Goal: Use online tool/utility: Utilize a website feature to perform a specific function

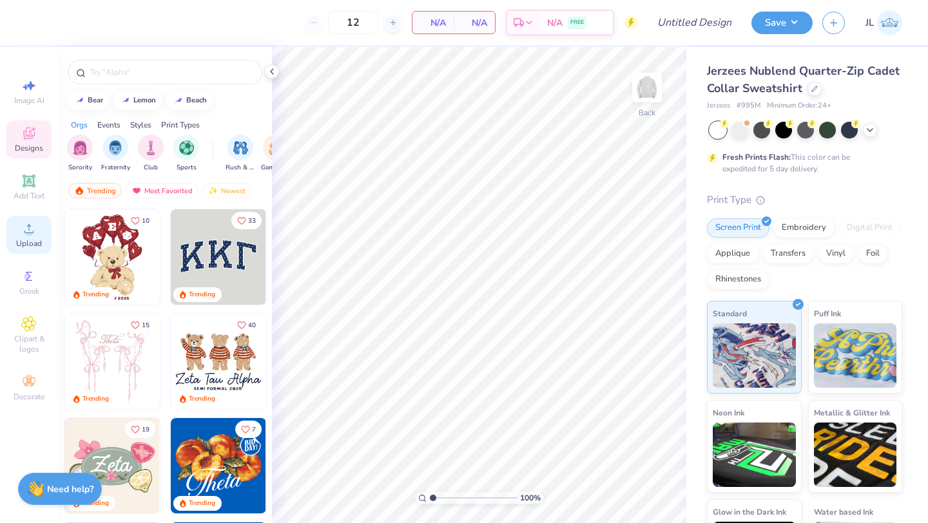
click at [29, 233] on icon at bounding box center [28, 228] width 9 height 9
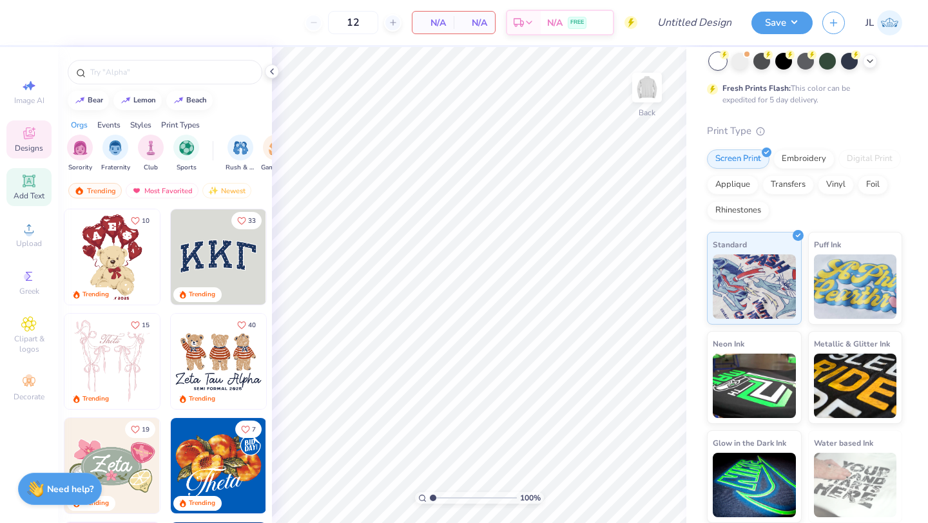
click at [31, 181] on icon at bounding box center [29, 181] width 10 height 10
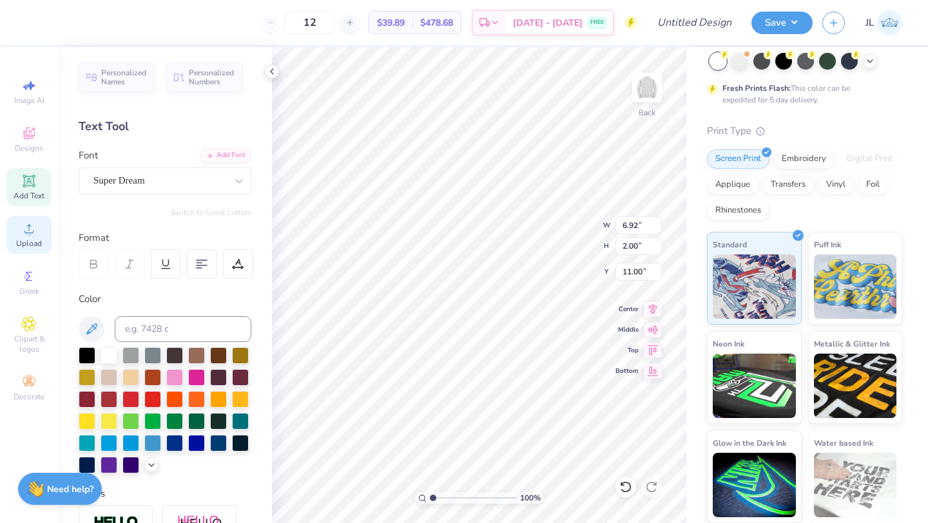
click at [32, 222] on icon at bounding box center [28, 228] width 15 height 15
click at [26, 236] on icon at bounding box center [28, 228] width 15 height 15
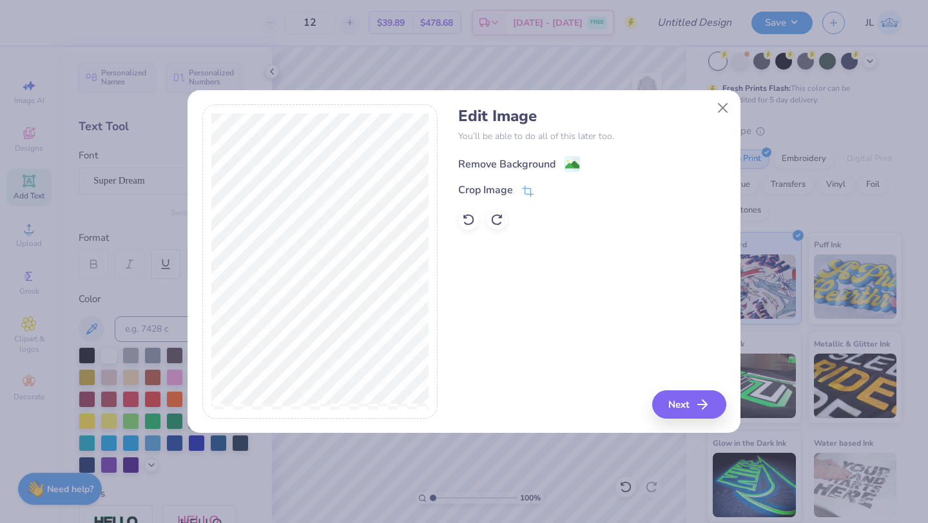
click at [538, 163] on div "Remove Background" at bounding box center [506, 164] width 97 height 15
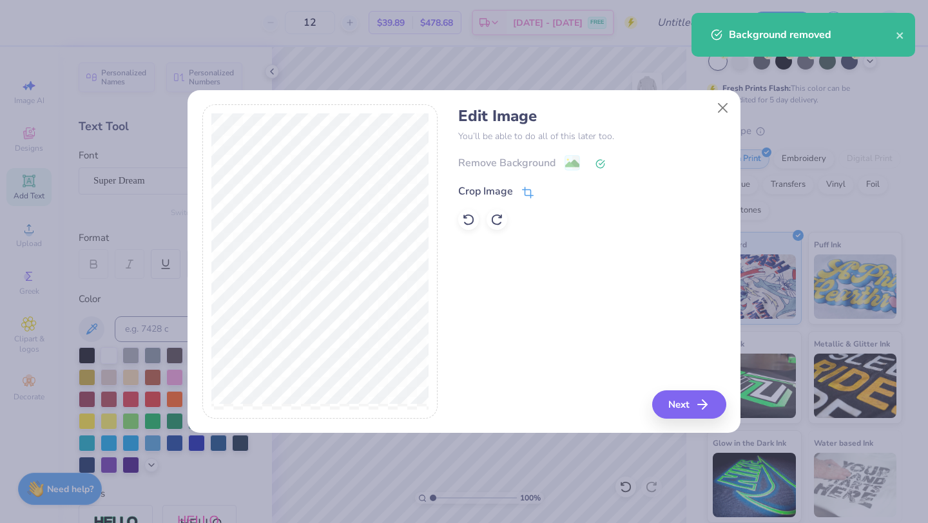
click at [500, 188] on div "Crop Image" at bounding box center [485, 191] width 55 height 15
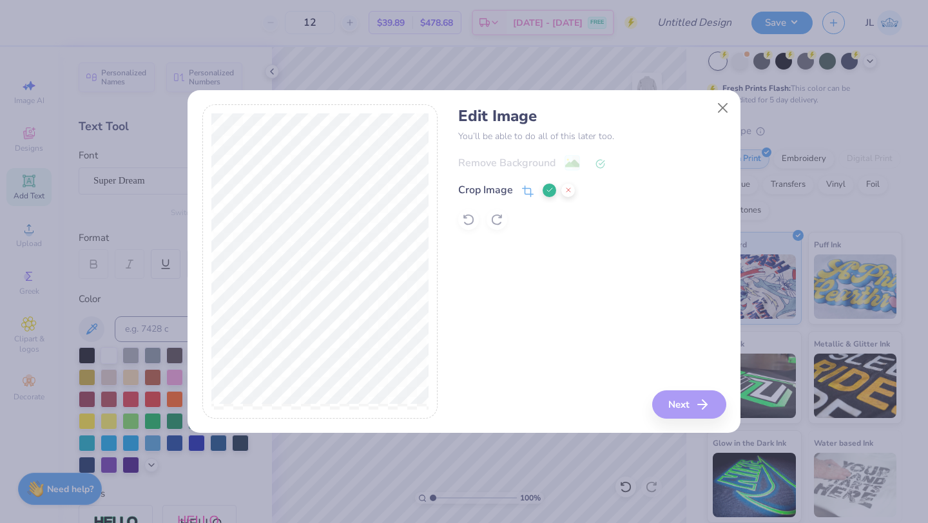
click at [565, 191] on icon at bounding box center [569, 190] width 8 height 8
click at [683, 401] on button "Next" at bounding box center [691, 405] width 74 height 28
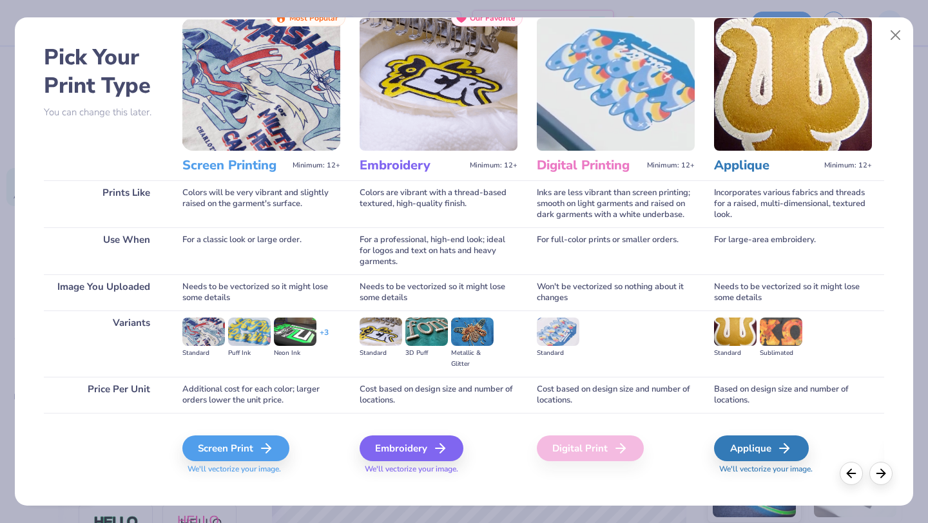
scroll to position [46, 0]
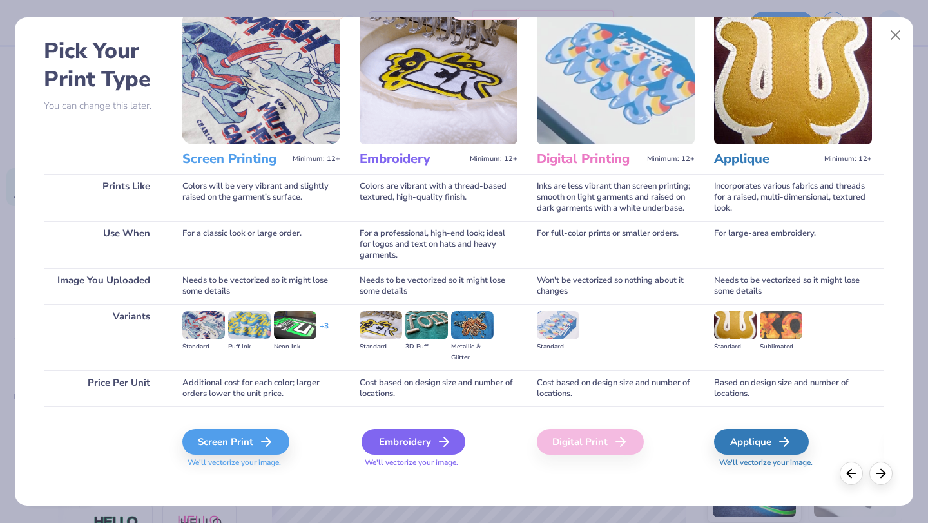
click at [433, 440] on div "Embroidery" at bounding box center [414, 442] width 104 height 26
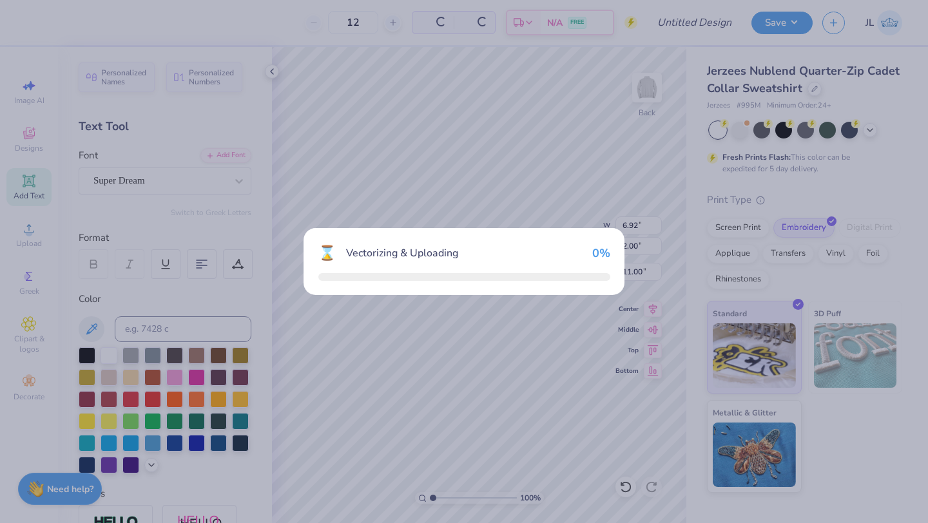
scroll to position [0, 0]
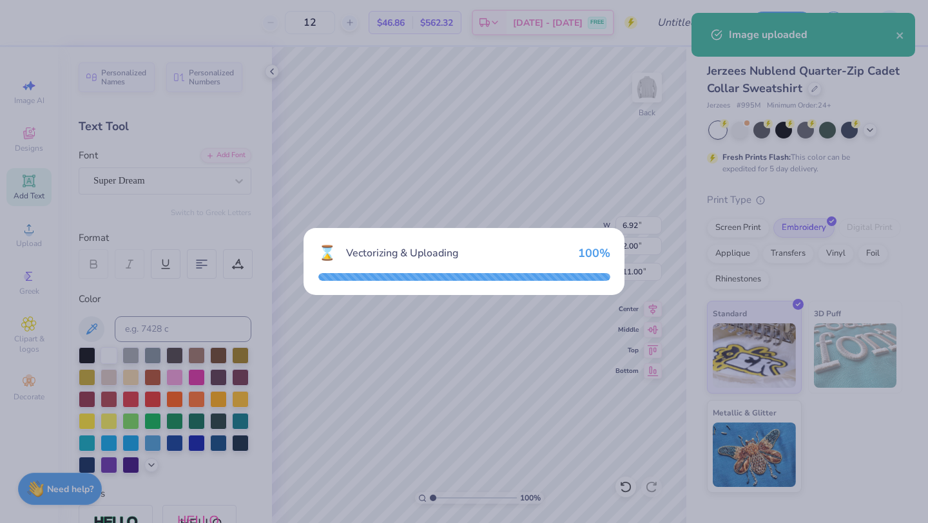
type input "7.94"
type input "9.11"
type input "7.44"
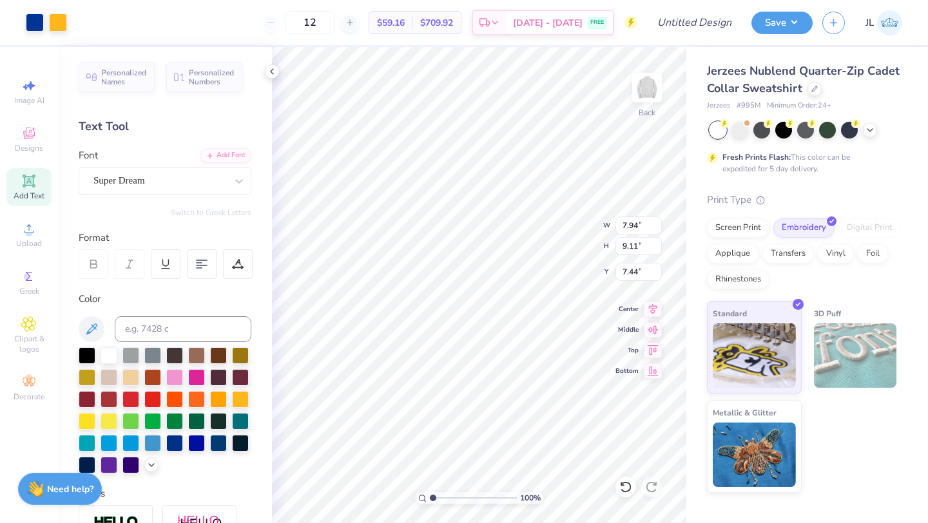
type input "3.41"
type input "3.92"
type input "3.00"
type input "6.92"
type input "2.00"
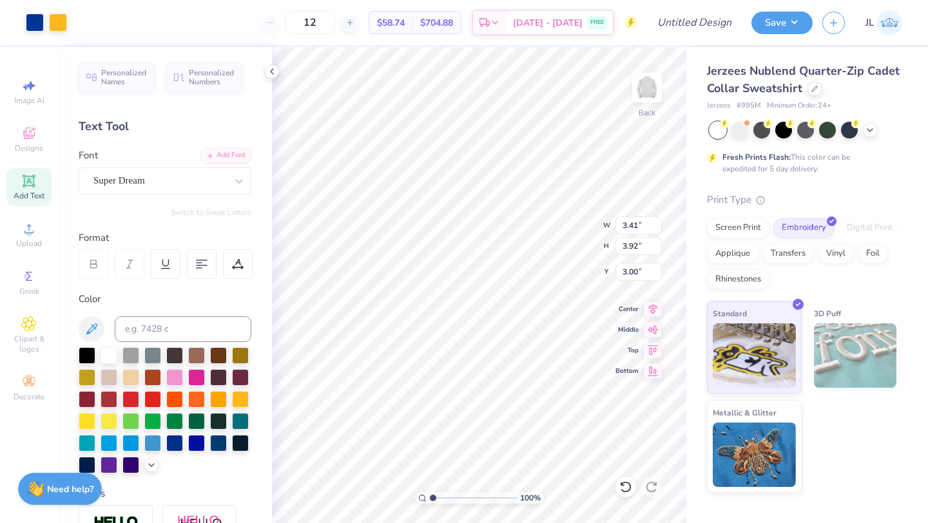
type input "11.00"
click at [639, 226] on input "3.41" at bounding box center [639, 226] width 46 height 18
type input "3.48"
click at [637, 244] on input "3.92" at bounding box center [639, 246] width 46 height 18
type input "3.99"
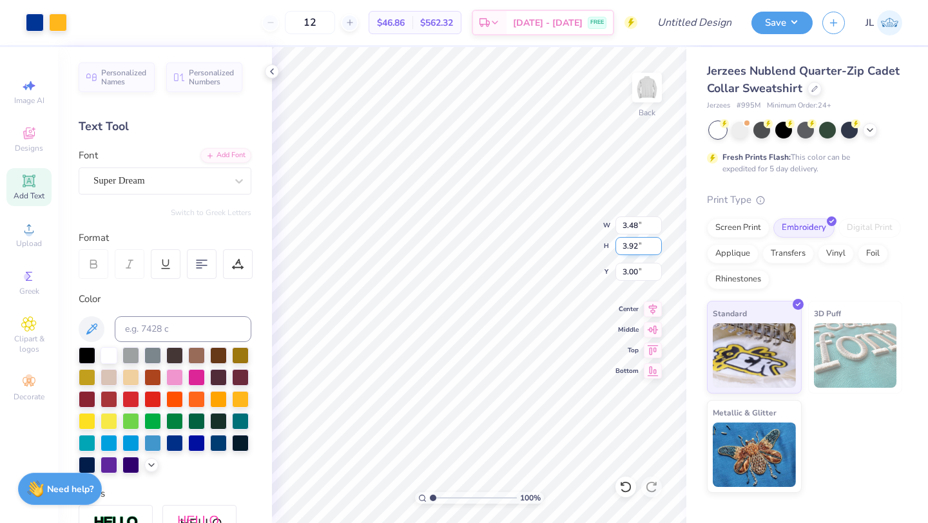
type input "2.96"
type input "3"
type input "4.00"
click at [636, 223] on input "3.49" at bounding box center [639, 226] width 46 height 18
type input "3"
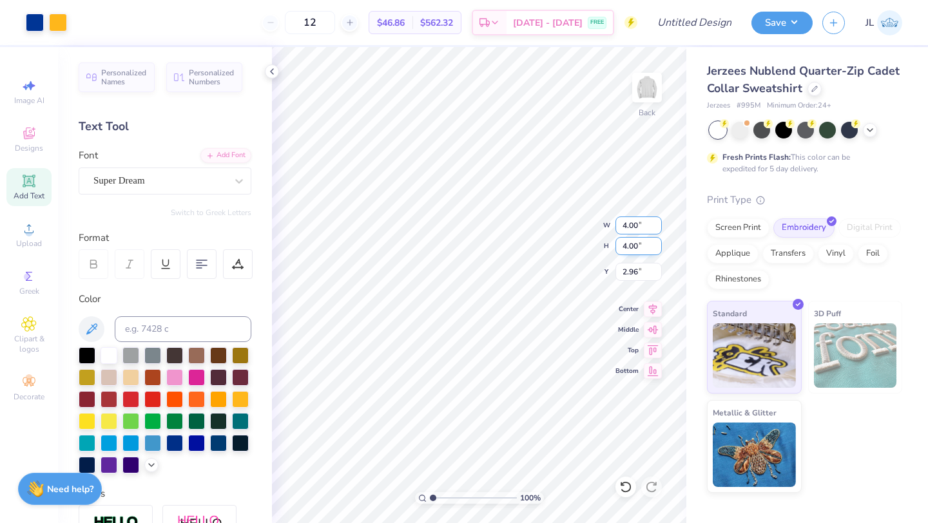
type input "4.00"
click at [637, 242] on input "4.00" at bounding box center [639, 246] width 46 height 18
type input "4.59"
type input "2.66"
type input "4.07"
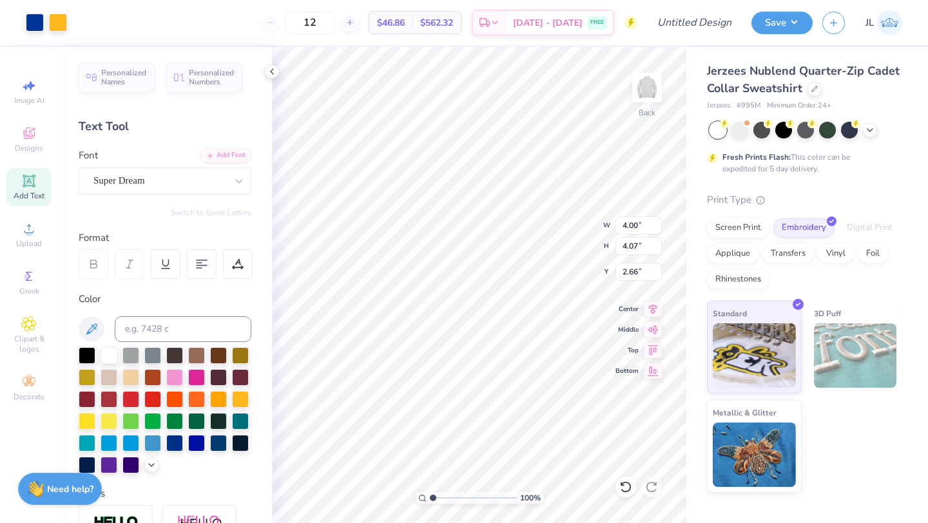
type input "3.55"
click at [638, 274] on input "2.92" at bounding box center [639, 272] width 46 height 18
type input "2"
type input "3.00"
